Goal: Transaction & Acquisition: Purchase product/service

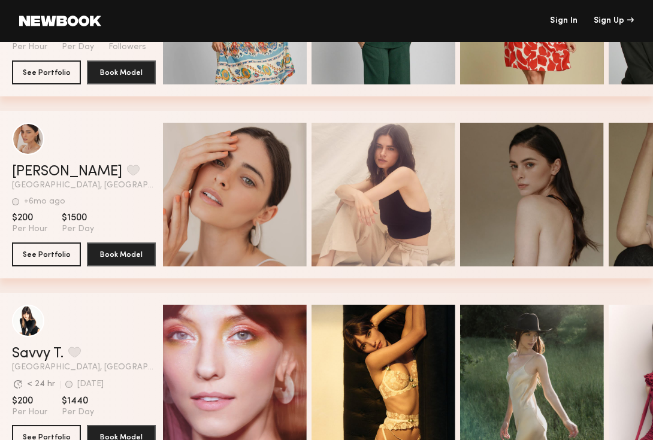
scroll to position [2157, 0]
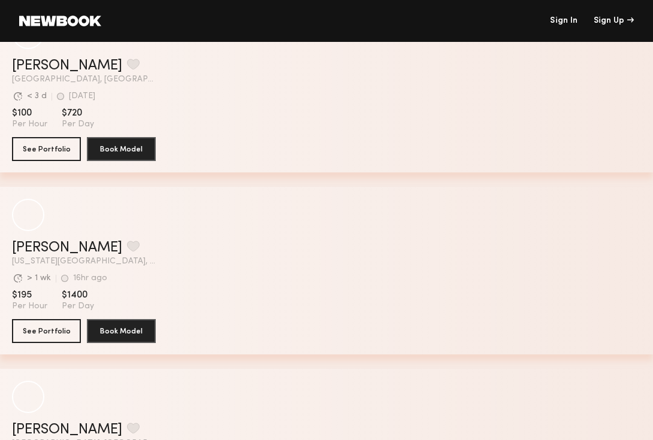
scroll to position [1162, 0]
